Goal: Register for event/course

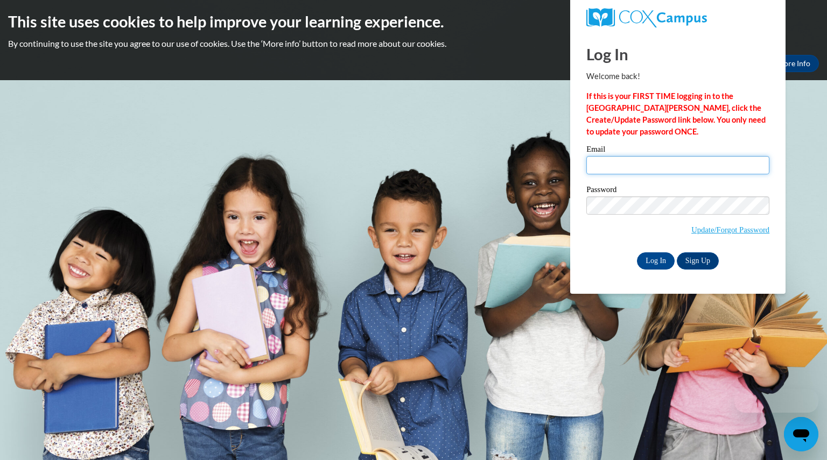
type input "boldhayley@aasd.k12.wi.us"
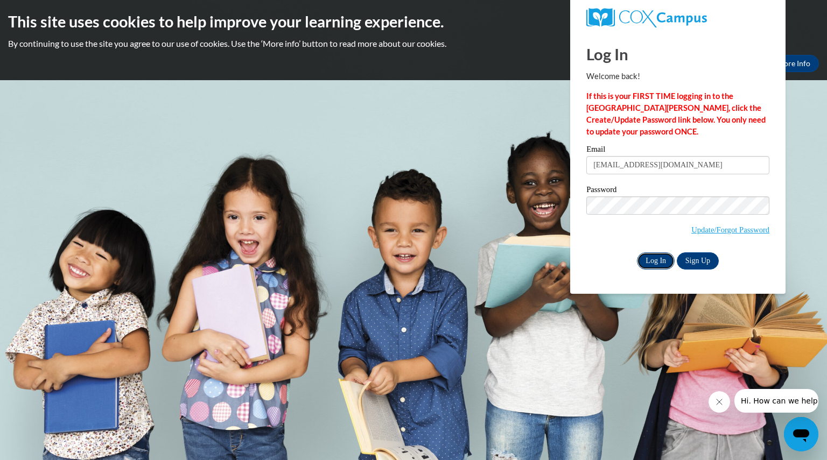
click at [662, 258] on input "Log In" at bounding box center [656, 261] width 38 height 17
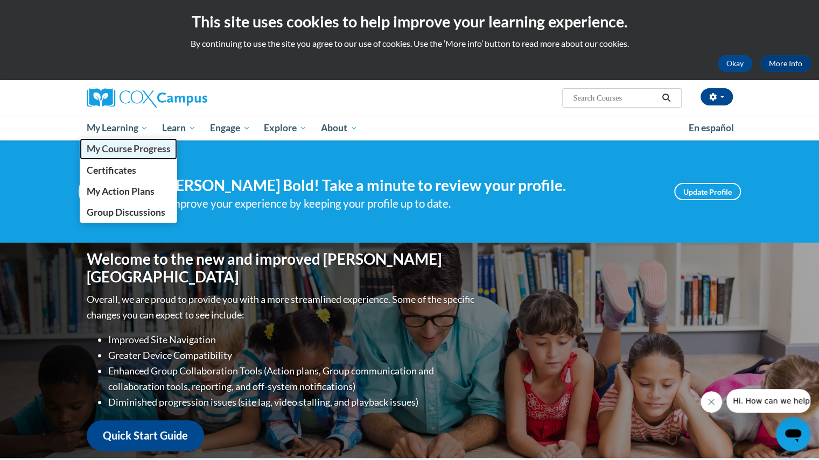
click at [138, 150] on span "My Course Progress" at bounding box center [128, 148] width 84 height 11
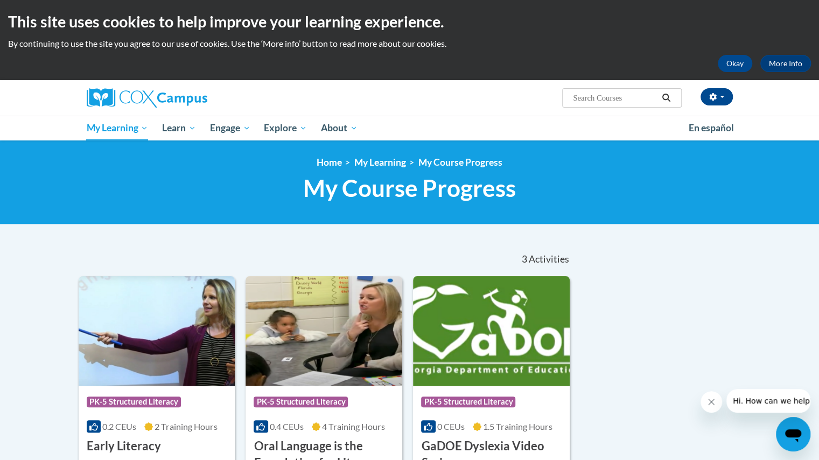
scroll to position [1, 0]
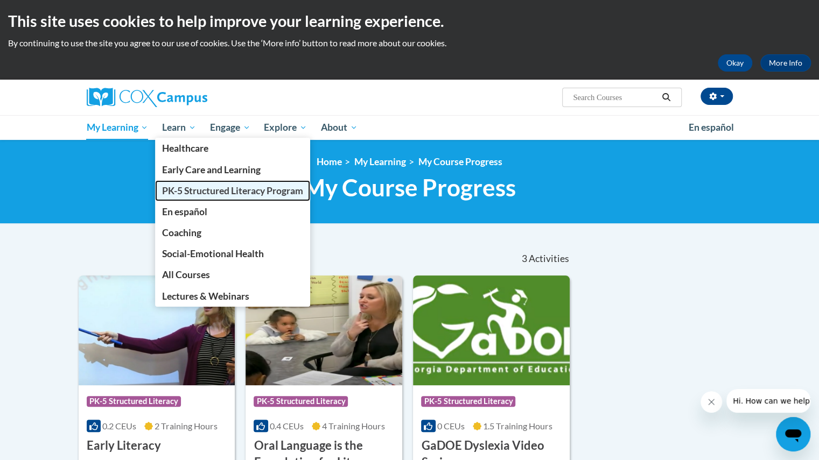
click at [195, 192] on span "PK-5 Structured Literacy Program" at bounding box center [232, 190] width 141 height 11
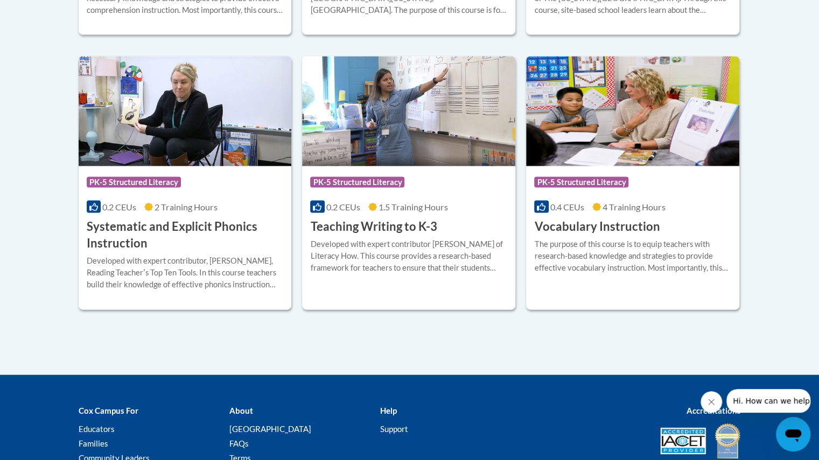
scroll to position [1253, 0]
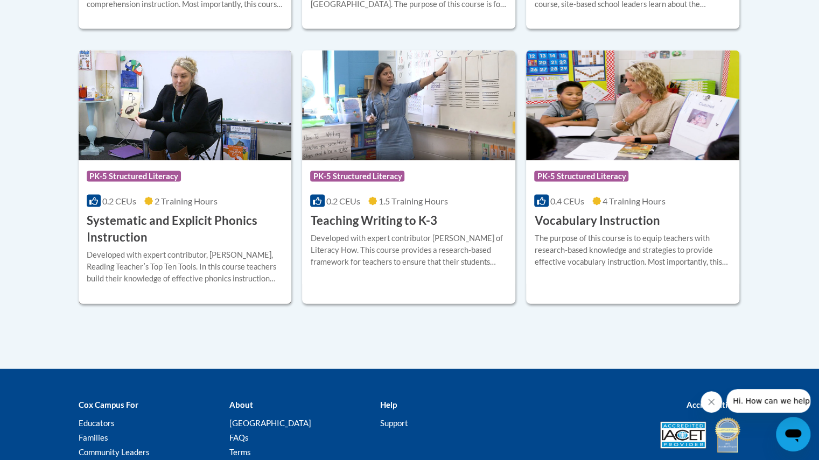
click at [201, 101] on img at bounding box center [185, 106] width 213 height 110
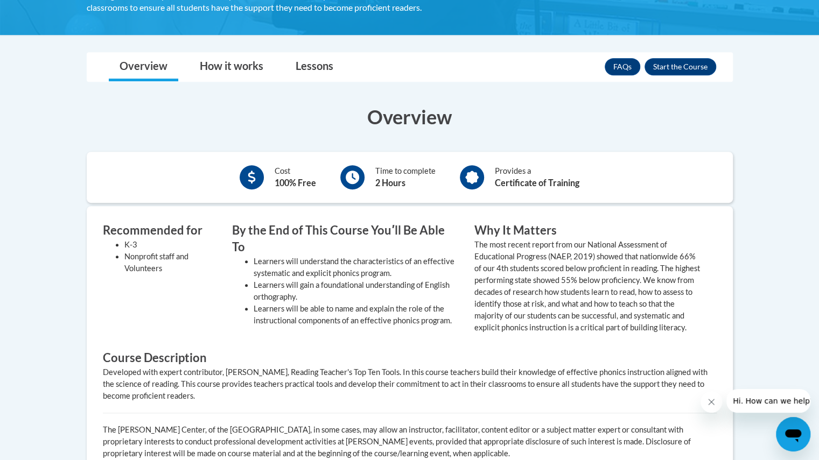
scroll to position [287, 0]
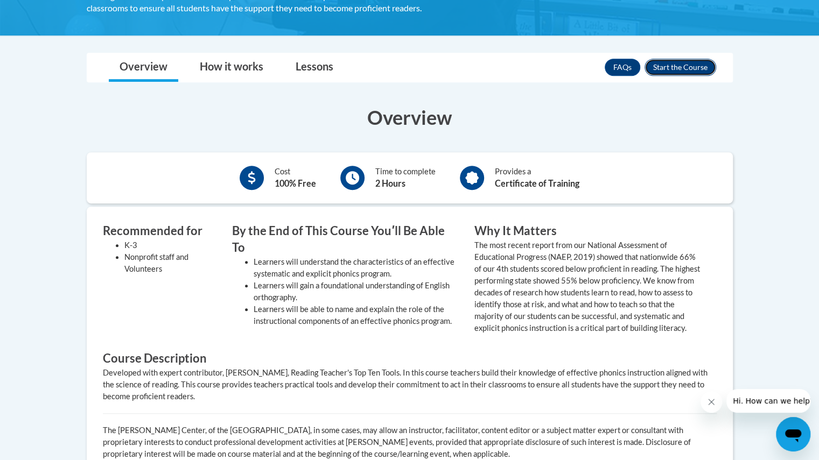
click at [679, 67] on button "Enroll" at bounding box center [681, 67] width 72 height 17
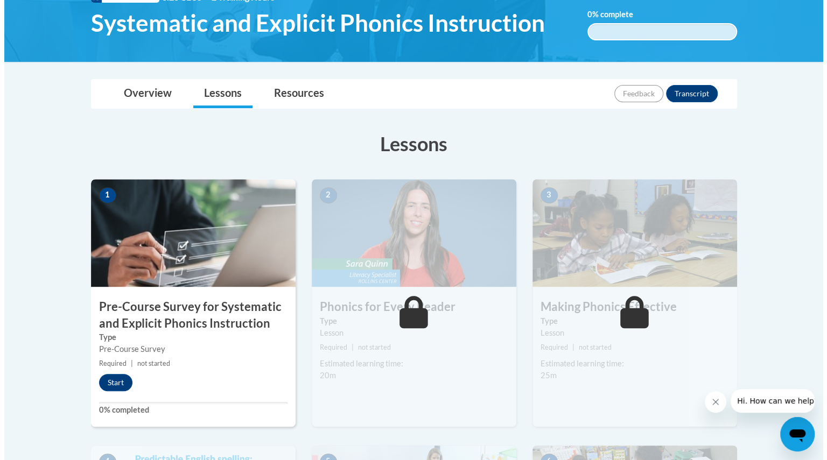
scroll to position [181, 0]
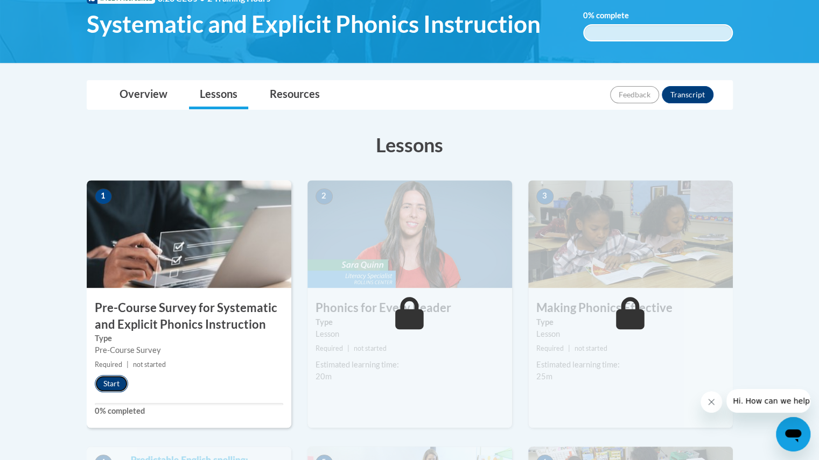
click at [114, 382] on button "Start" at bounding box center [111, 383] width 33 height 17
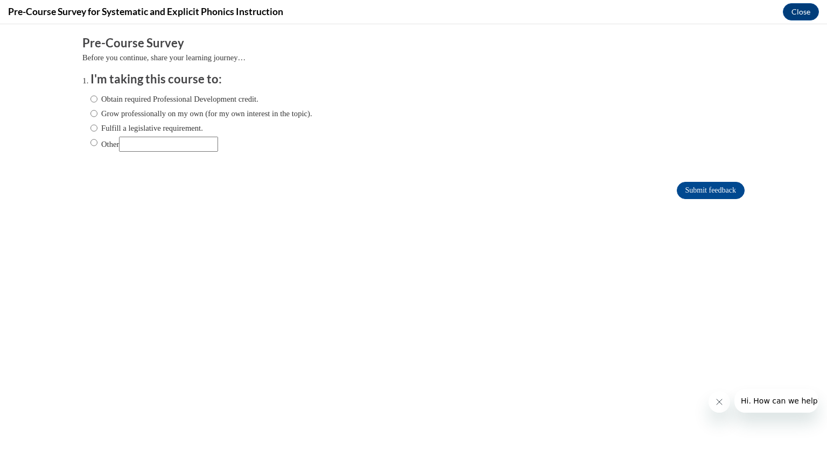
scroll to position [0, 0]
click at [90, 128] on input "Fulfill a legislative requirement." at bounding box center [93, 128] width 7 height 12
radio input "true"
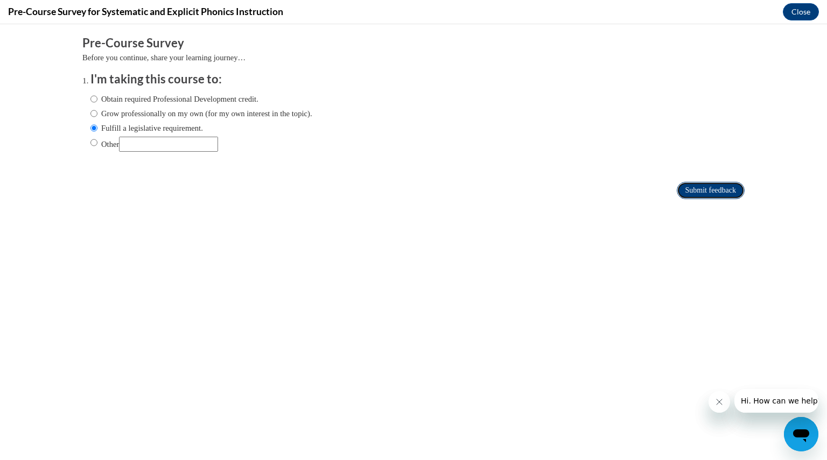
click at [699, 186] on input "Submit feedback" at bounding box center [711, 190] width 68 height 17
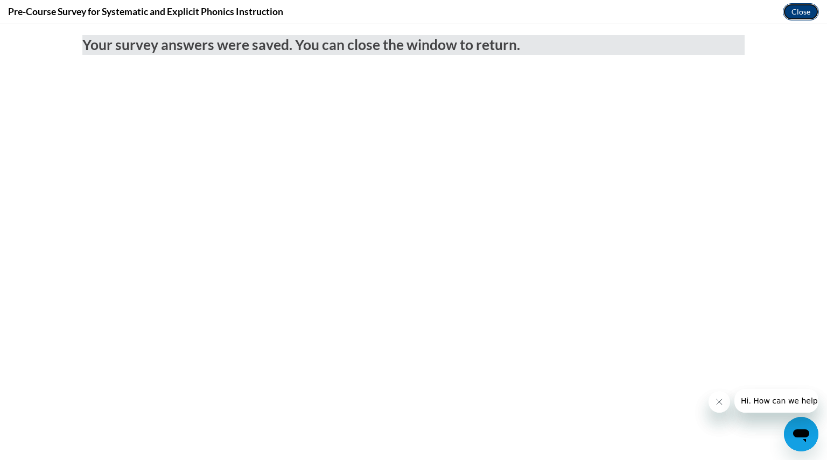
click at [799, 6] on button "Close" at bounding box center [801, 11] width 36 height 17
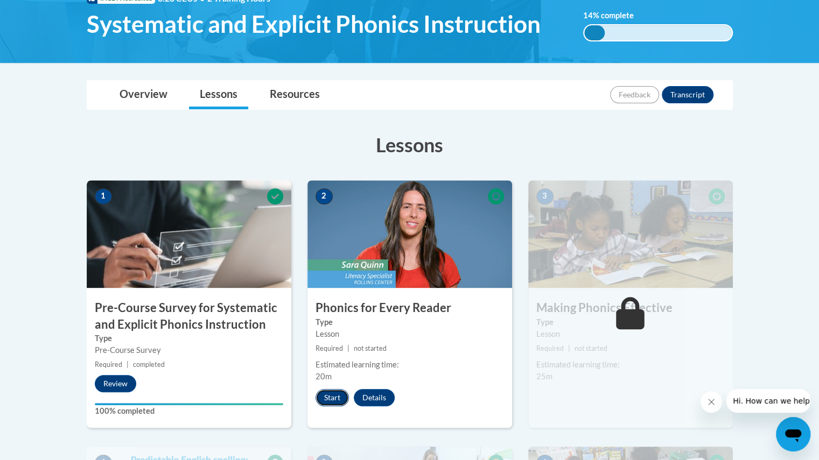
click at [336, 394] on button "Start" at bounding box center [332, 397] width 33 height 17
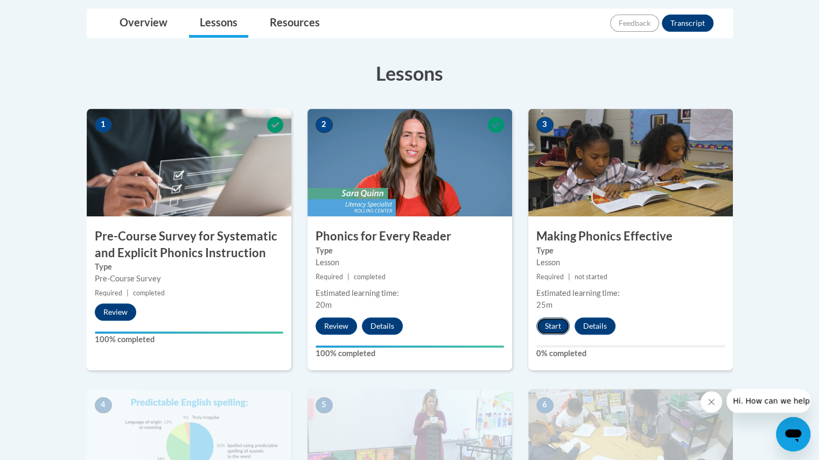
click at [550, 330] on button "Start" at bounding box center [552, 326] width 33 height 17
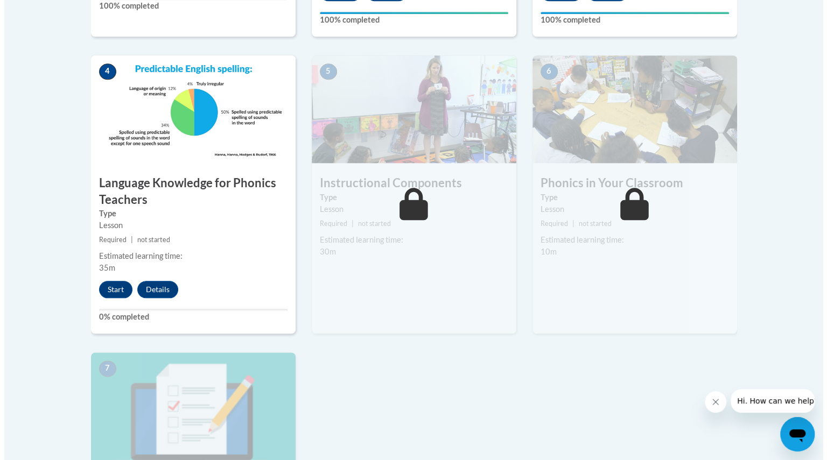
scroll to position [592, 0]
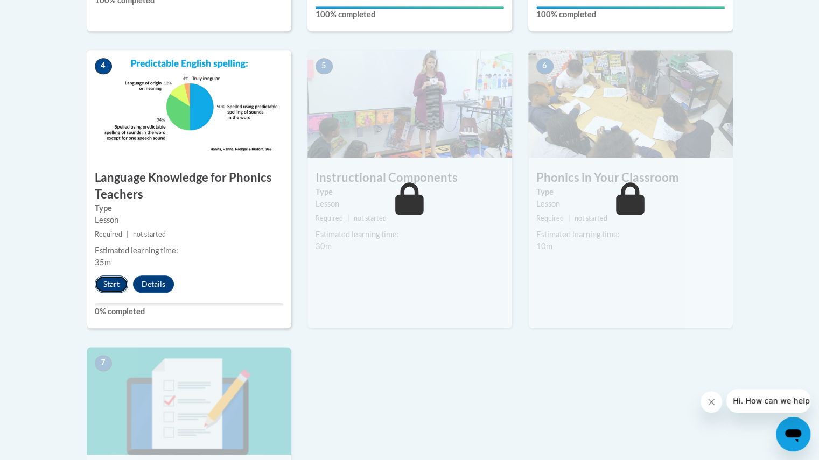
click at [111, 285] on button "Start" at bounding box center [111, 284] width 33 height 17
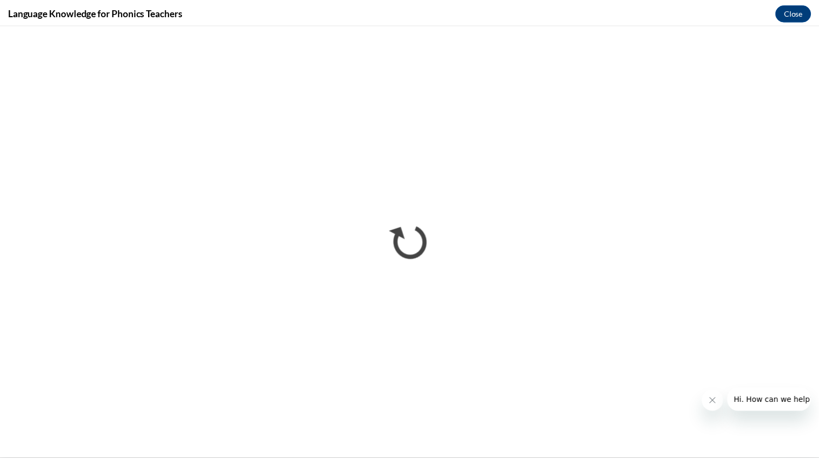
scroll to position [0, 0]
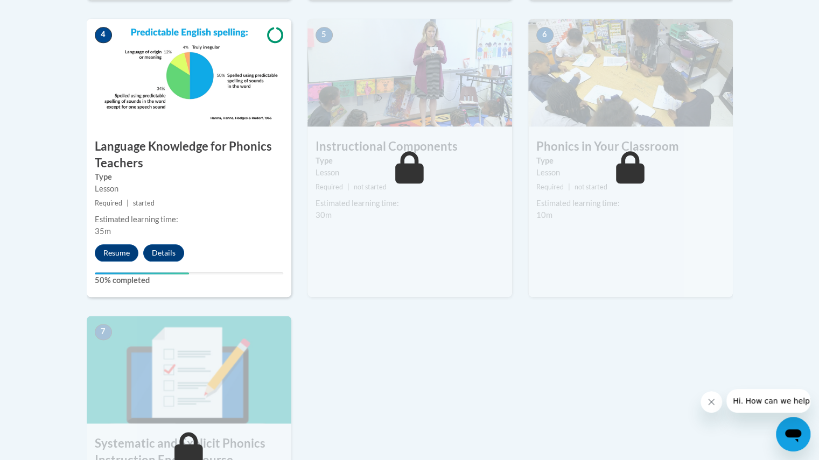
scroll to position [646, 0]
